Goal: Task Accomplishment & Management: Manage account settings

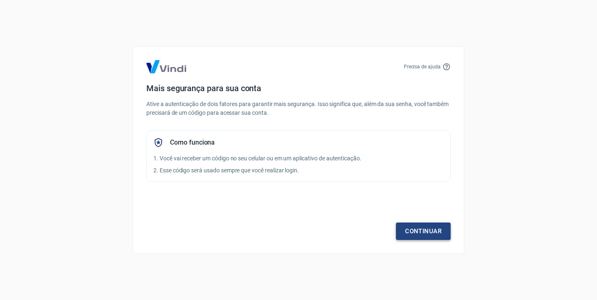
click at [441, 234] on link "Continuar" at bounding box center [423, 231] width 55 height 17
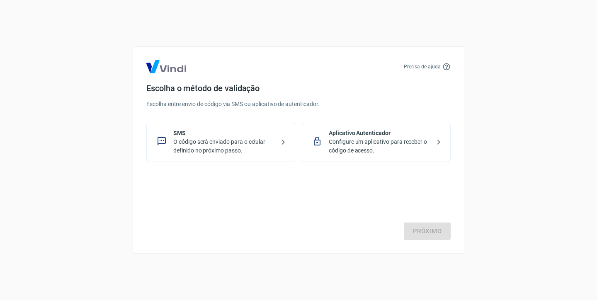
click at [189, 136] on p "SMS" at bounding box center [224, 133] width 102 height 9
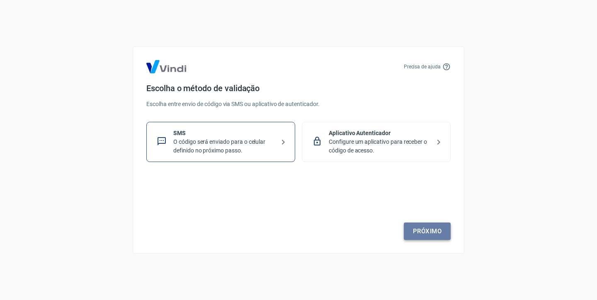
click at [426, 230] on link "Próximo" at bounding box center [427, 231] width 47 height 17
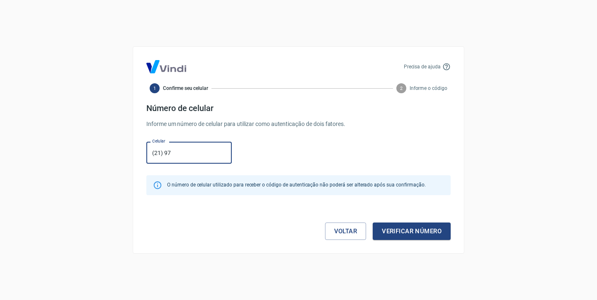
type input "[PHONE_NUMBER]"
click at [412, 231] on button "Verificar número" at bounding box center [412, 231] width 78 height 17
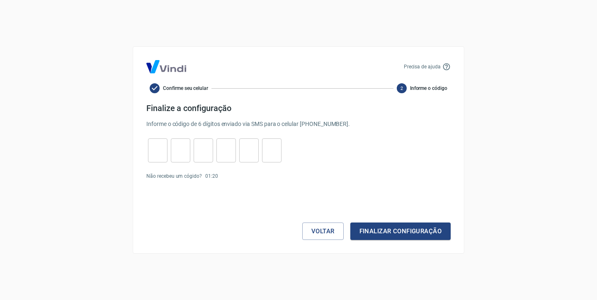
click at [159, 148] on input "tel" at bounding box center [157, 151] width 19 height 18
type input "4"
type input "7"
type input "2"
type input "3"
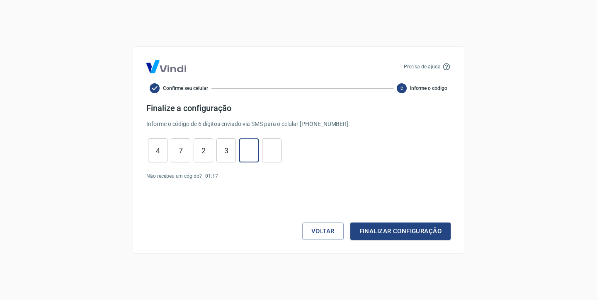
type input "8"
type input "0"
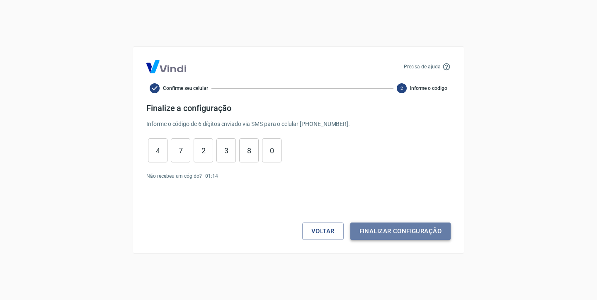
click at [364, 227] on button "Finalizar configuração" at bounding box center [400, 231] width 100 height 17
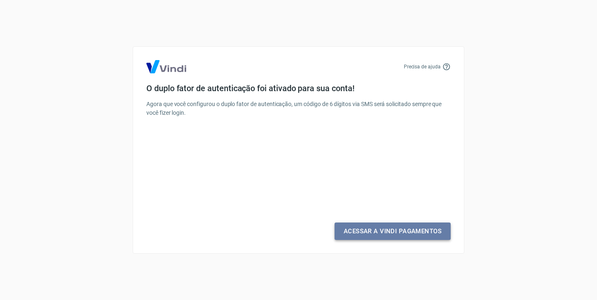
click at [378, 231] on link "Acessar a Vindi Pagamentos" at bounding box center [392, 231] width 116 height 17
